Goal: Find specific page/section: Find specific page/section

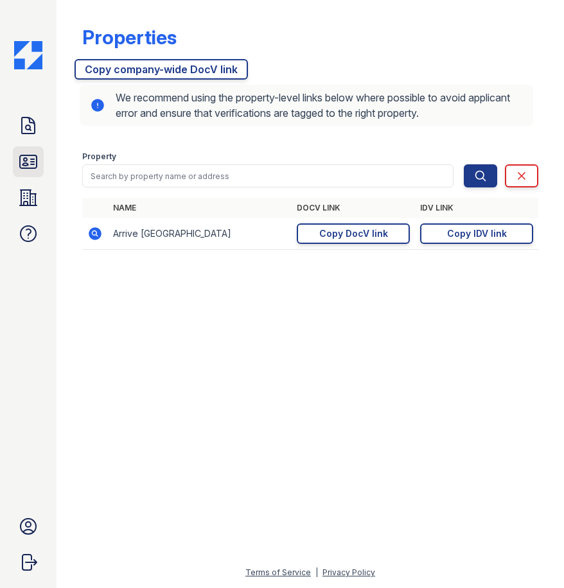
click at [26, 160] on icon at bounding box center [28, 161] width 17 height 13
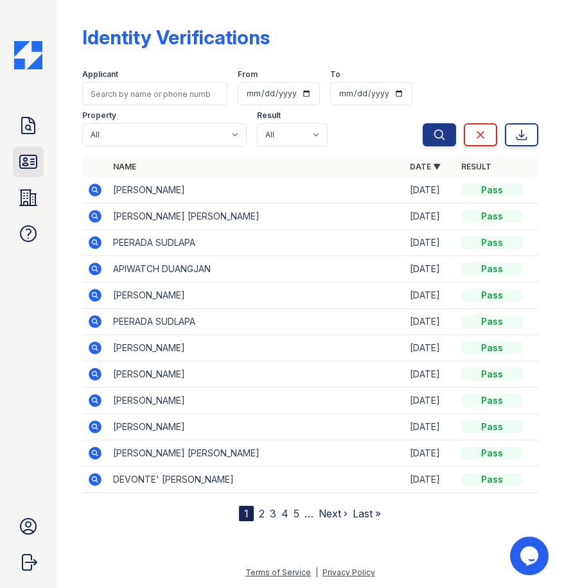
click at [34, 162] on icon at bounding box center [28, 161] width 17 height 13
click at [26, 121] on icon at bounding box center [28, 126] width 21 height 21
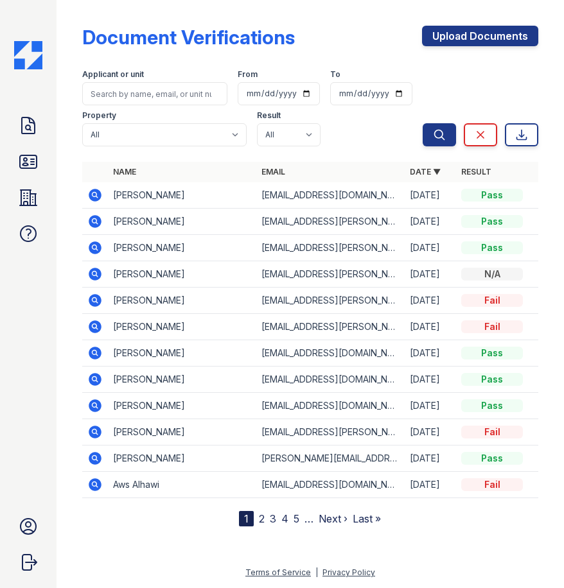
click at [25, 176] on link "ID Verifications" at bounding box center [28, 161] width 31 height 31
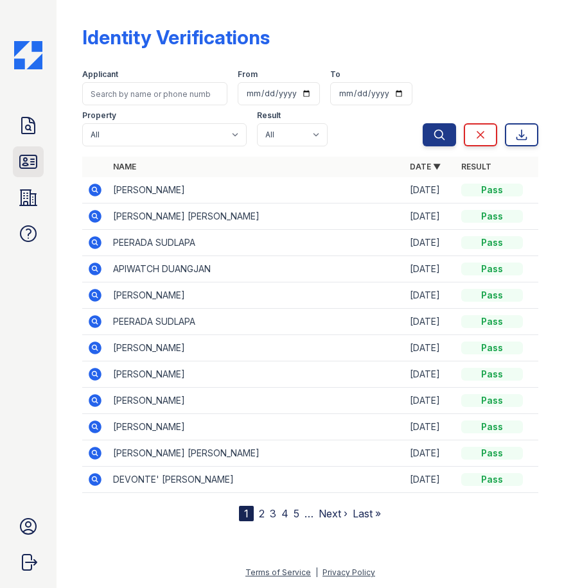
click at [30, 151] on icon at bounding box center [28, 161] width 21 height 21
